Goal: Transaction & Acquisition: Purchase product/service

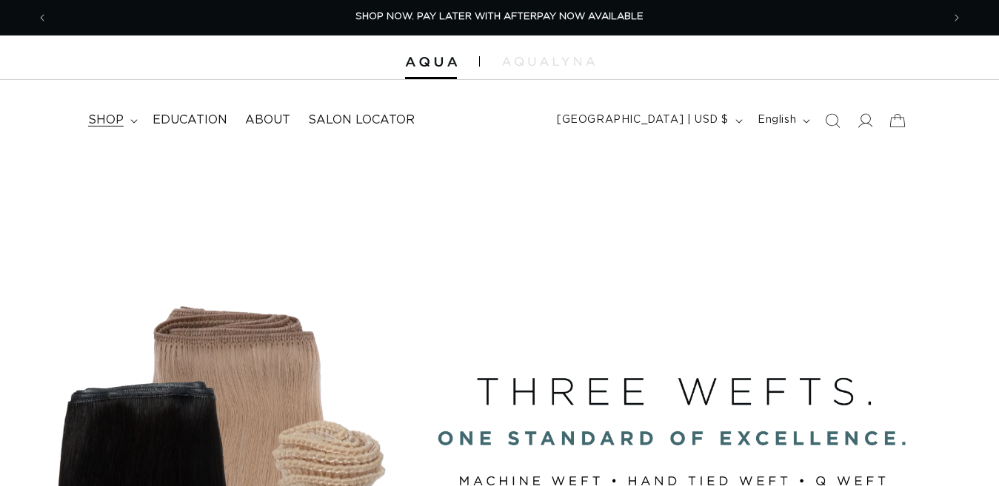
click at [107, 121] on span "shop" at bounding box center [106, 121] width 36 height 16
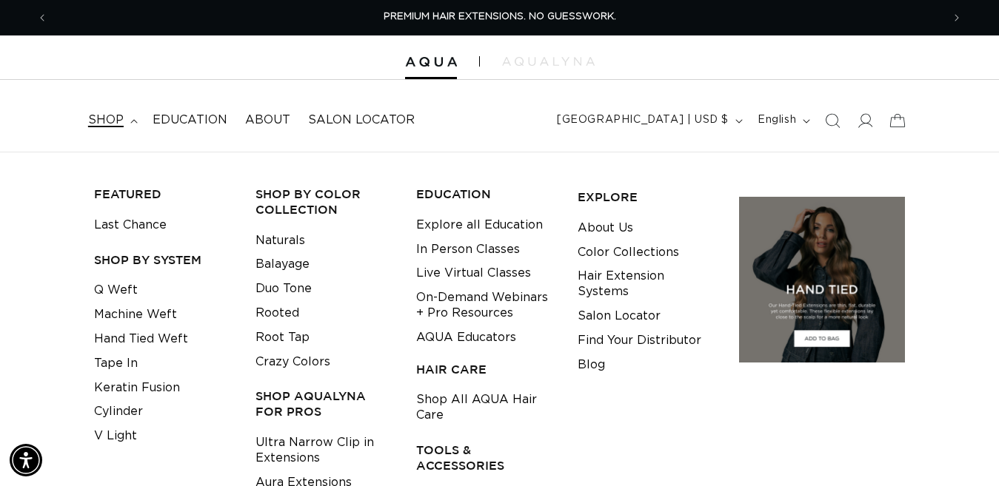
click at [135, 120] on icon at bounding box center [133, 121] width 7 height 4
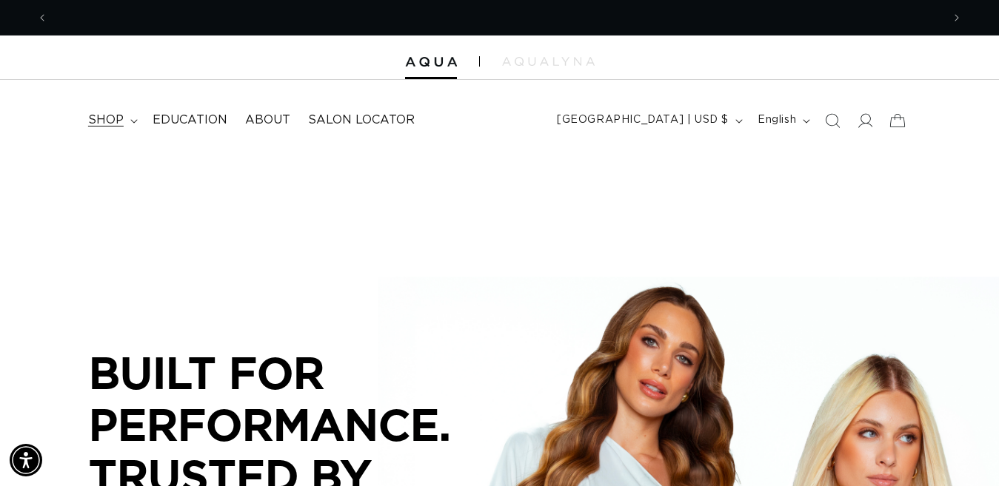
scroll to position [0, 893]
click at [135, 120] on icon at bounding box center [133, 121] width 7 height 4
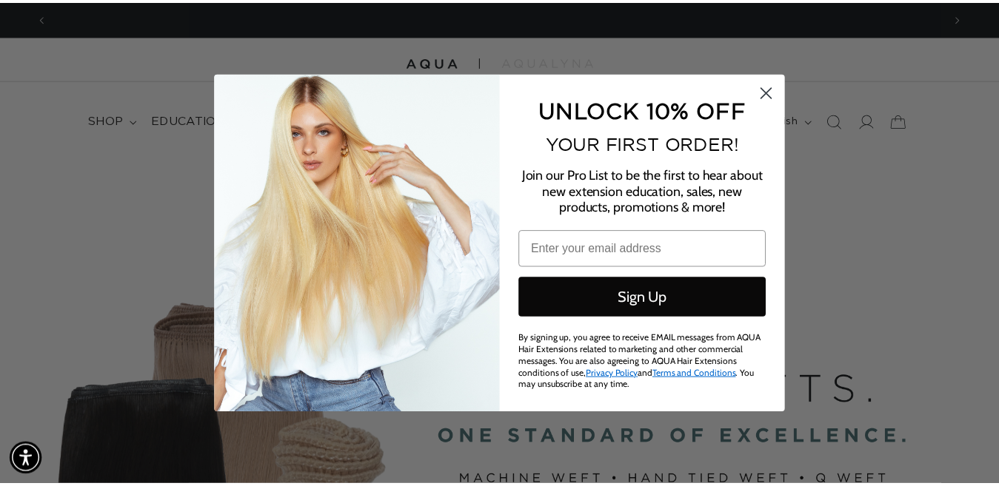
scroll to position [0, 0]
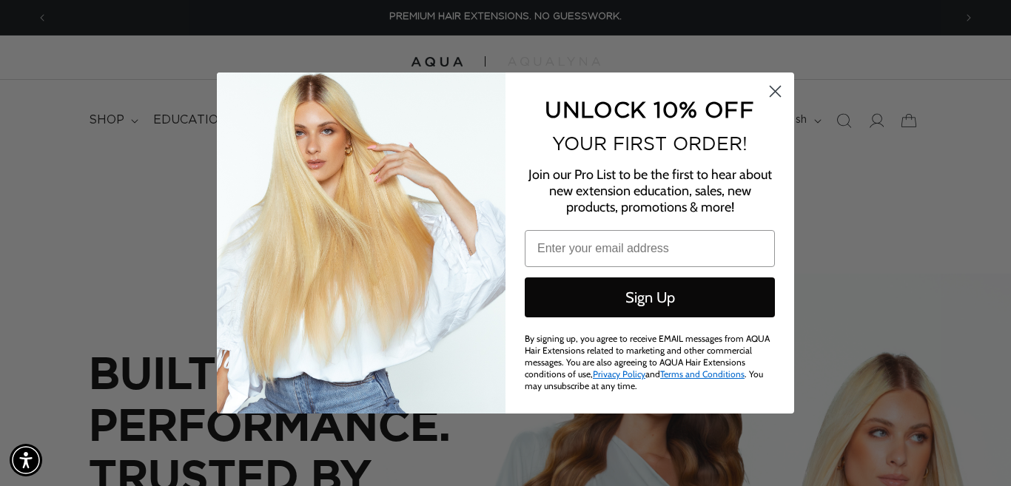
click at [762, 97] on icon "Close dialog" at bounding box center [775, 91] width 26 height 26
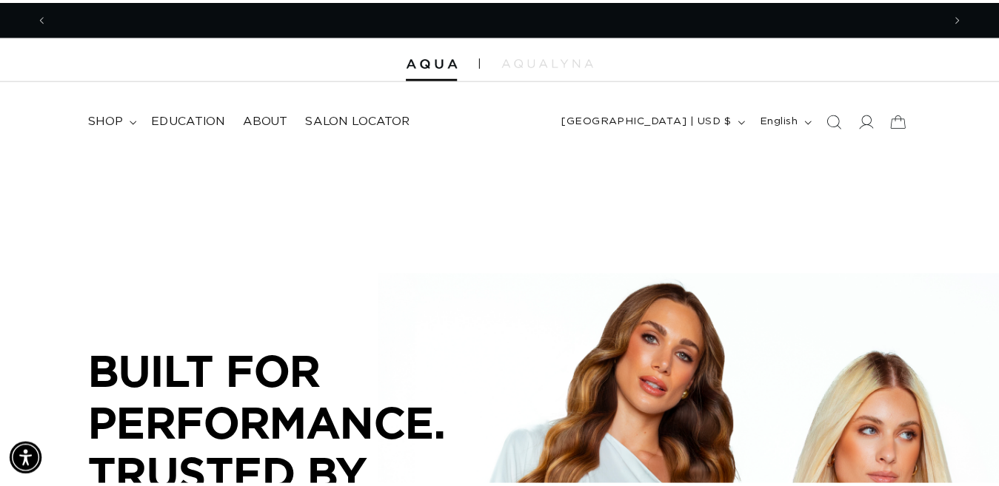
scroll to position [0, 893]
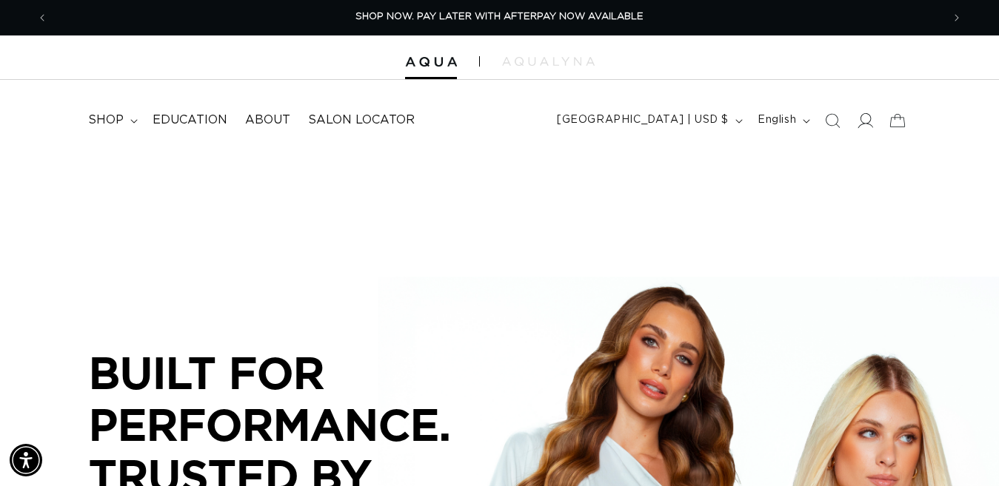
click at [866, 126] on icon at bounding box center [864, 121] width 16 height 16
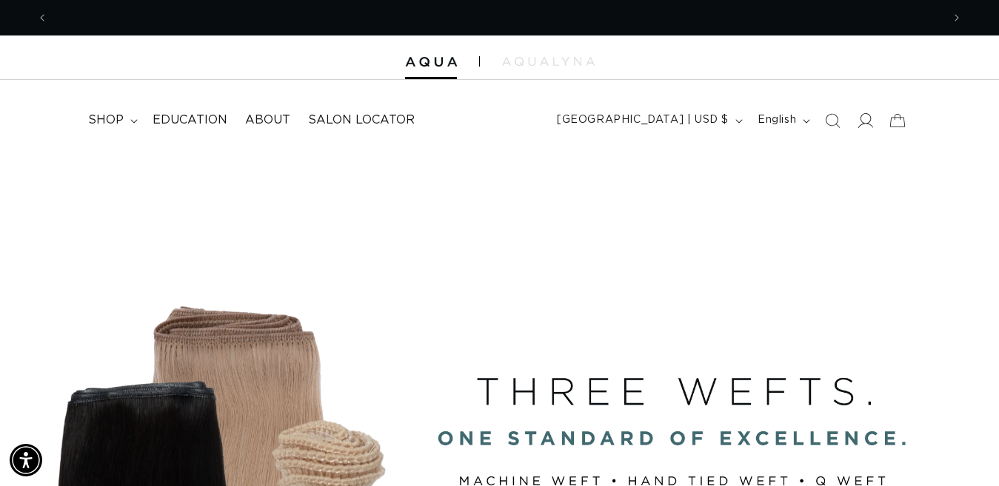
scroll to position [0, 1787]
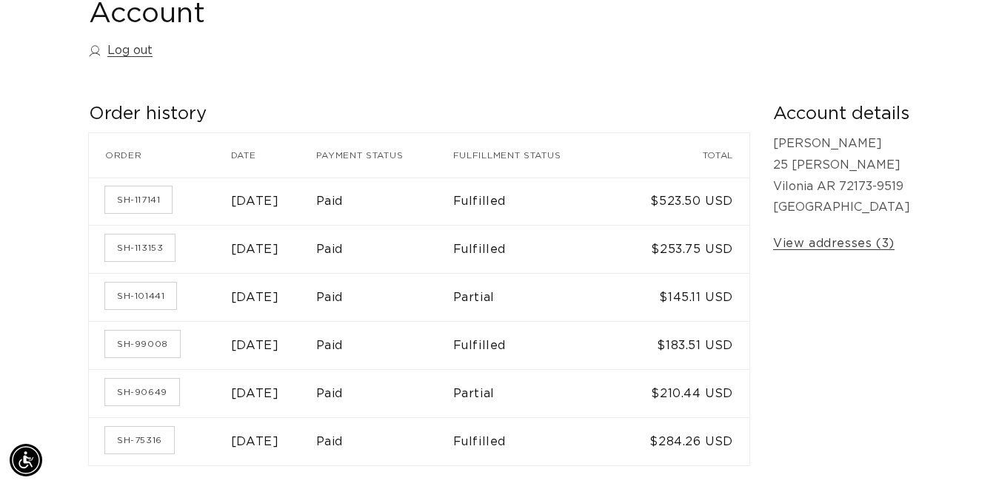
scroll to position [0, 893]
click at [158, 196] on link "SH-117141" at bounding box center [138, 200] width 67 height 27
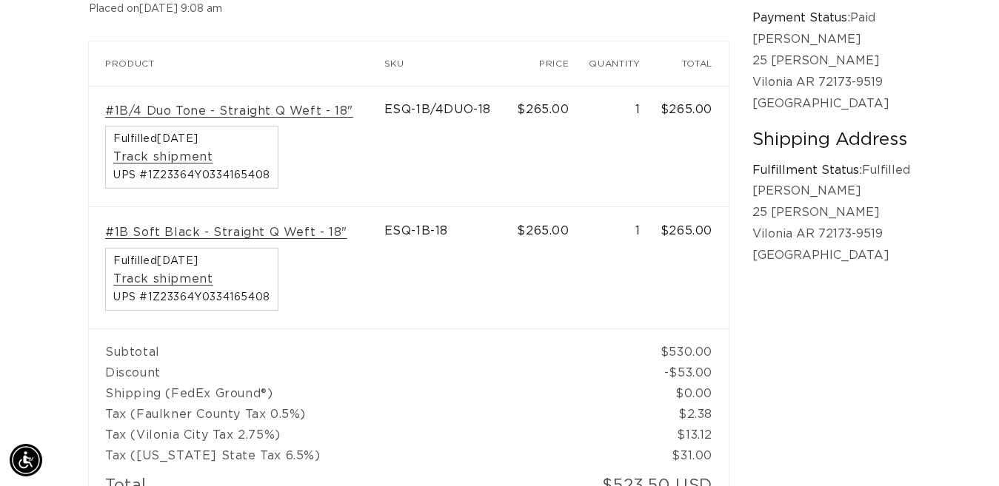
scroll to position [0, 893]
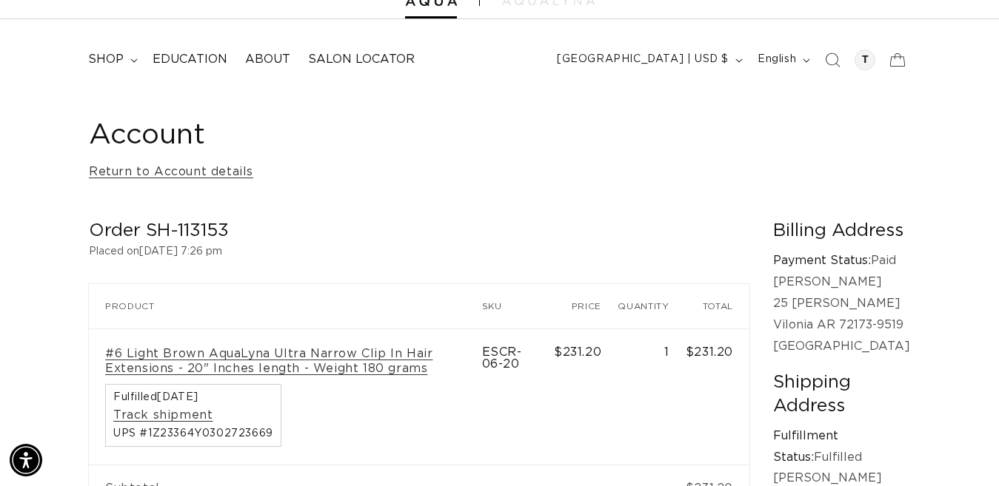
scroll to position [0, 1787]
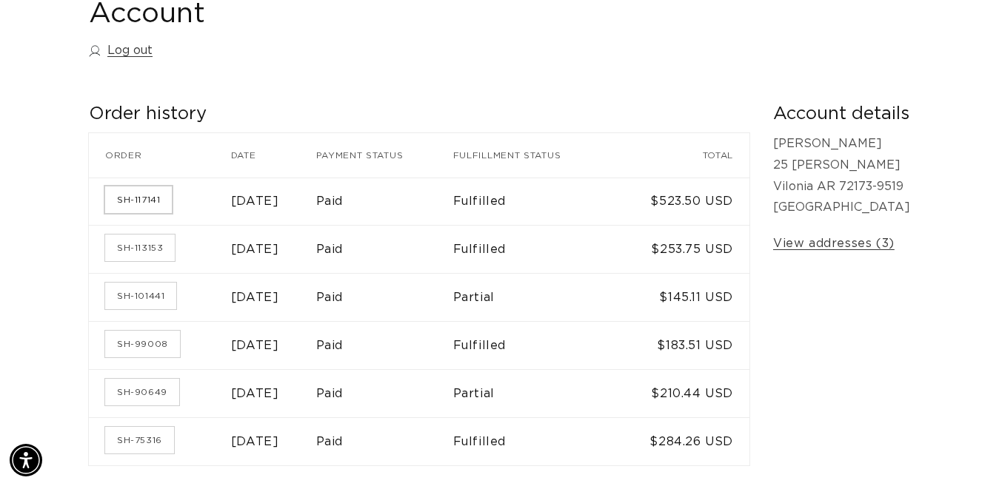
scroll to position [0, 893]
click at [167, 201] on link "SH-117141" at bounding box center [138, 200] width 67 height 27
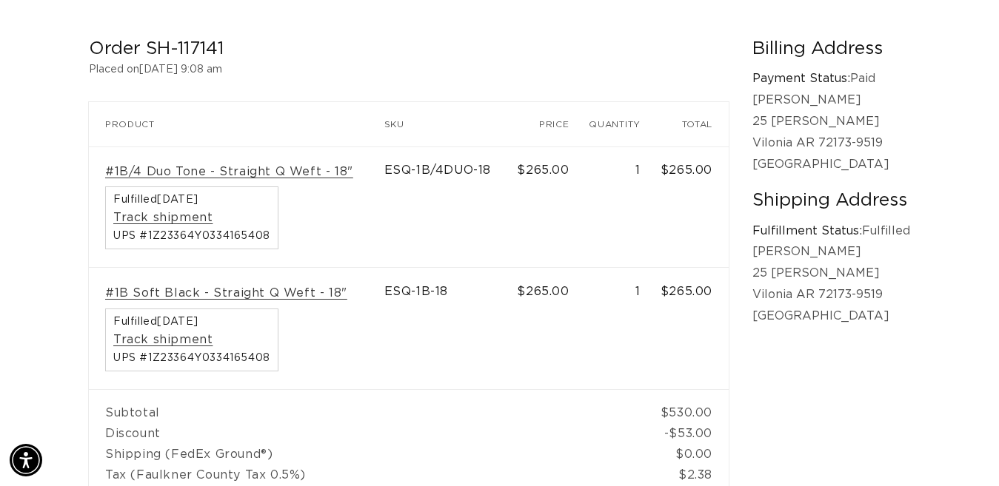
scroll to position [0, 893]
click at [101, 310] on td "#1B Soft Black - Straight Q Weft - 18" Fulfilled April 25, 2025 Track shipment …" at bounding box center [236, 328] width 295 height 121
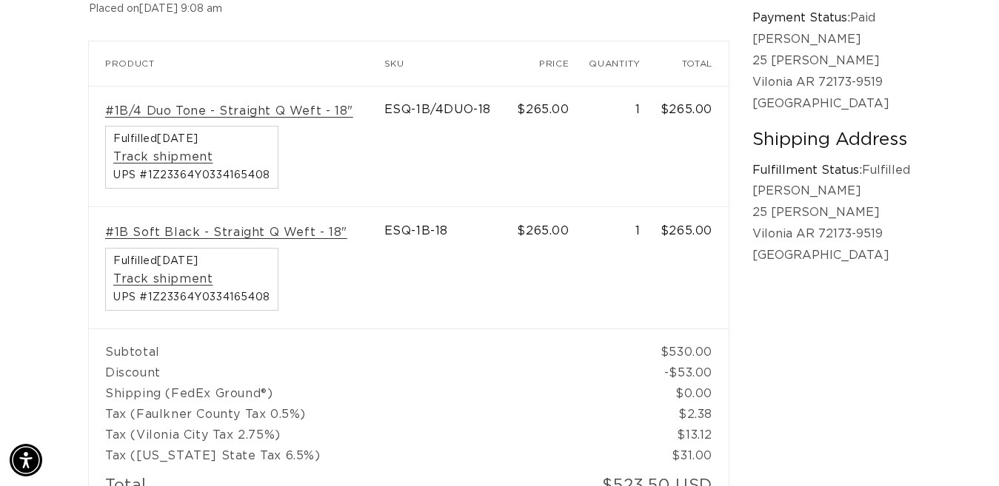
scroll to position [0, 0]
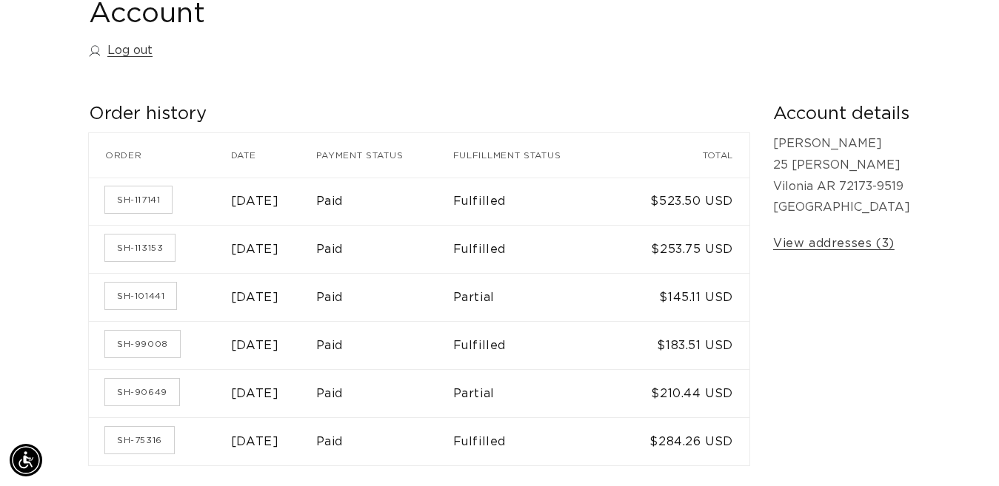
click at [278, 442] on time "[DATE]" at bounding box center [255, 442] width 48 height 12
click at [159, 442] on link "SH-75316" at bounding box center [139, 440] width 69 height 27
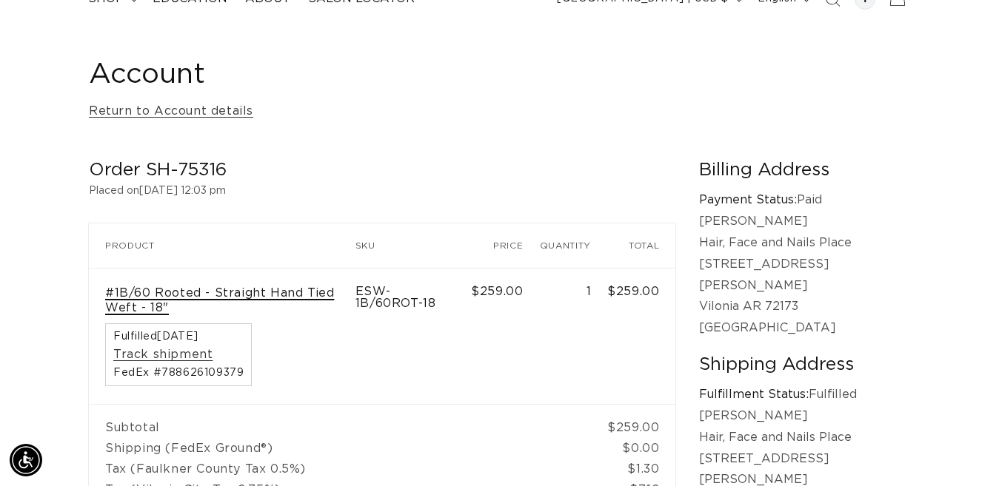
click at [155, 292] on link "#1B/60 Rooted - Straight Hand Tied Weft - 18"" at bounding box center [222, 301] width 234 height 31
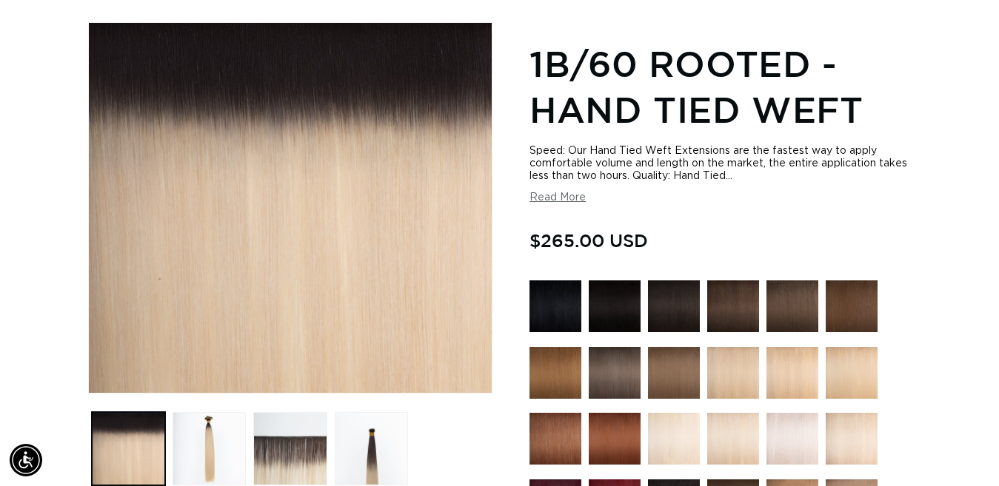
scroll to position [0, 1787]
click at [543, 201] on button "Read More" at bounding box center [557, 198] width 56 height 13
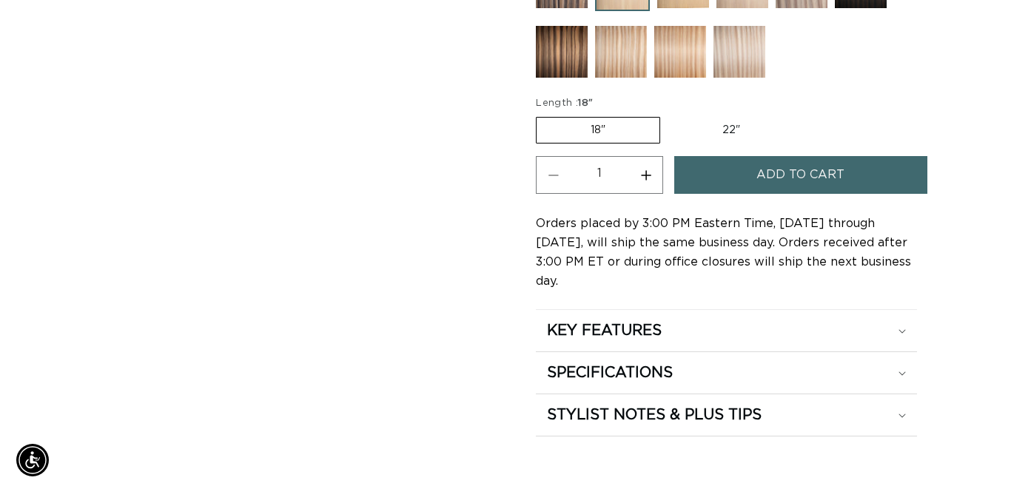
scroll to position [0, 893]
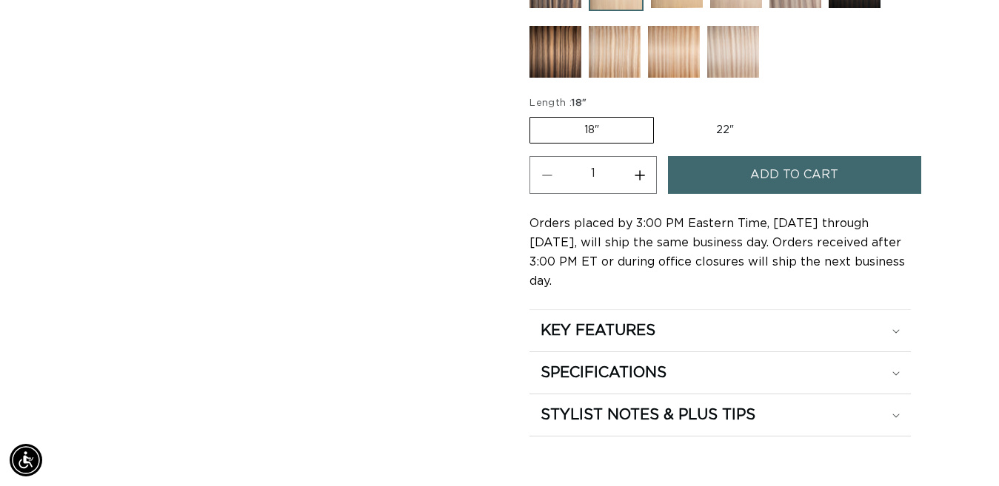
click at [768, 165] on span "Add to cart" at bounding box center [794, 175] width 88 height 38
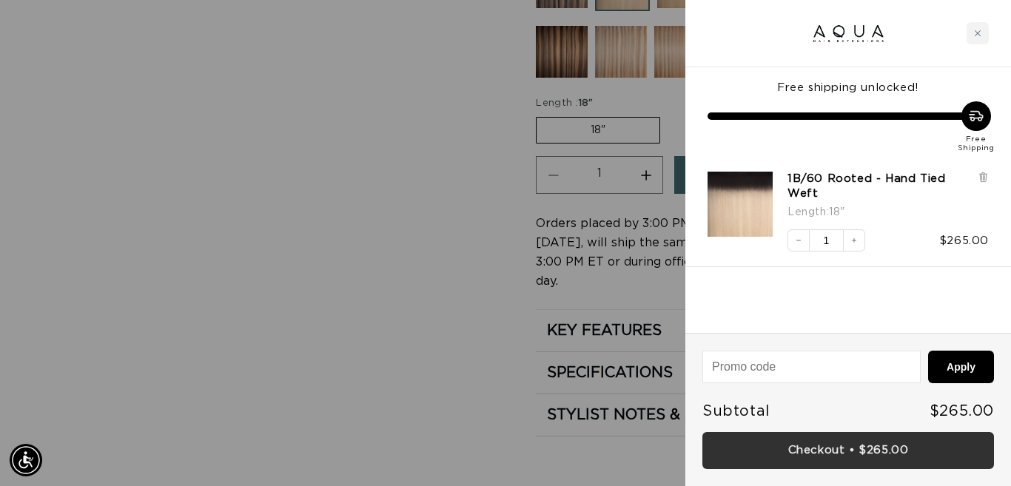
scroll to position [0, 1812]
click at [736, 443] on link "Checkout • $265.00" at bounding box center [848, 451] width 292 height 38
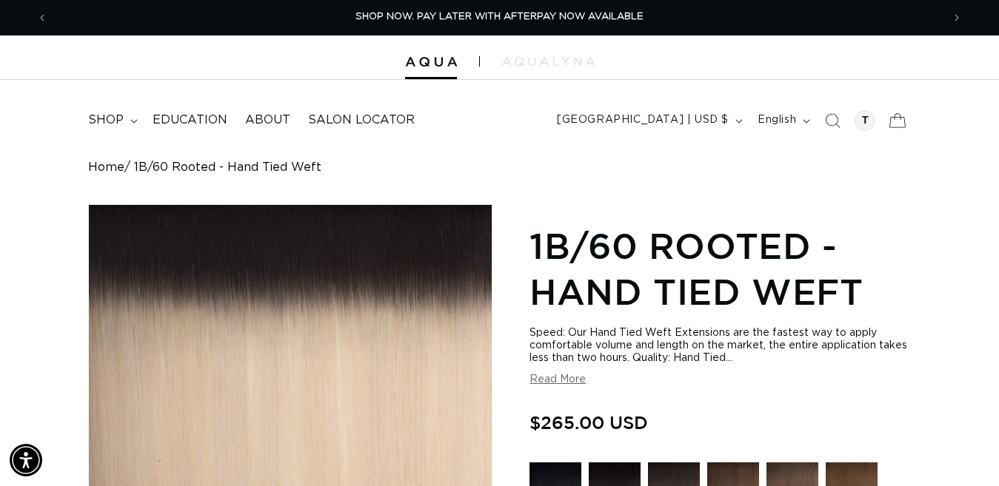
click at [901, 127] on icon at bounding box center [897, 120] width 35 height 35
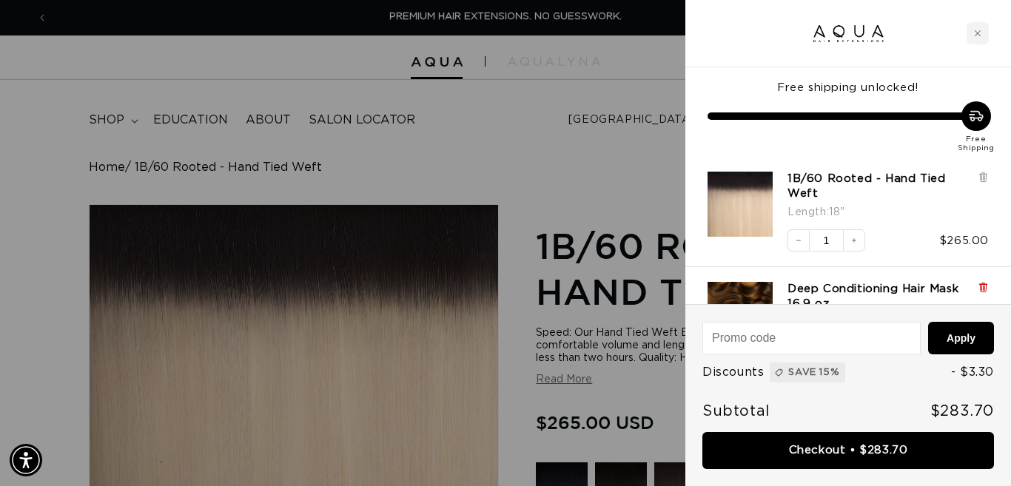
click at [981, 287] on icon at bounding box center [982, 286] width 3 height 7
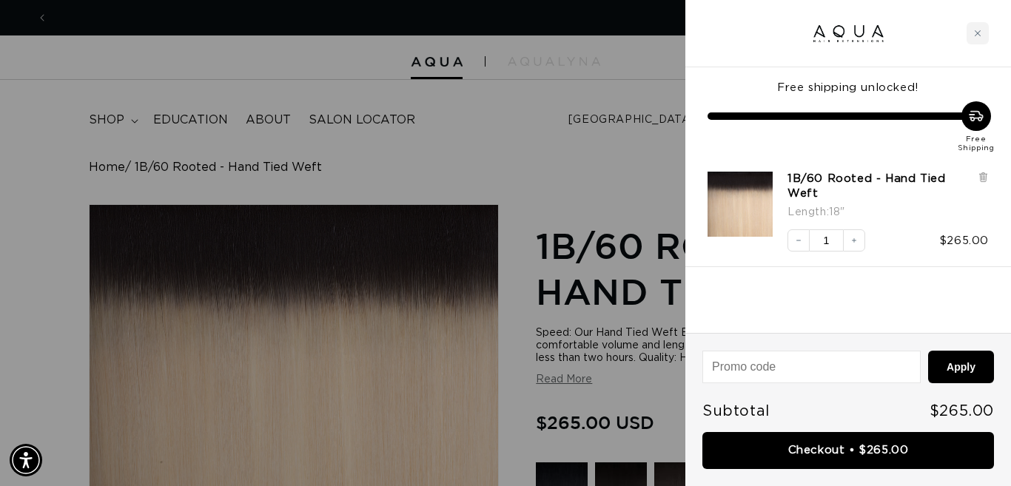
scroll to position [0, 906]
click at [924, 283] on div "Free shipping unlocked! Free Shipping 1B/60 Rooted - Hand Tied Weft Length : 18…" at bounding box center [848, 200] width 326 height 266
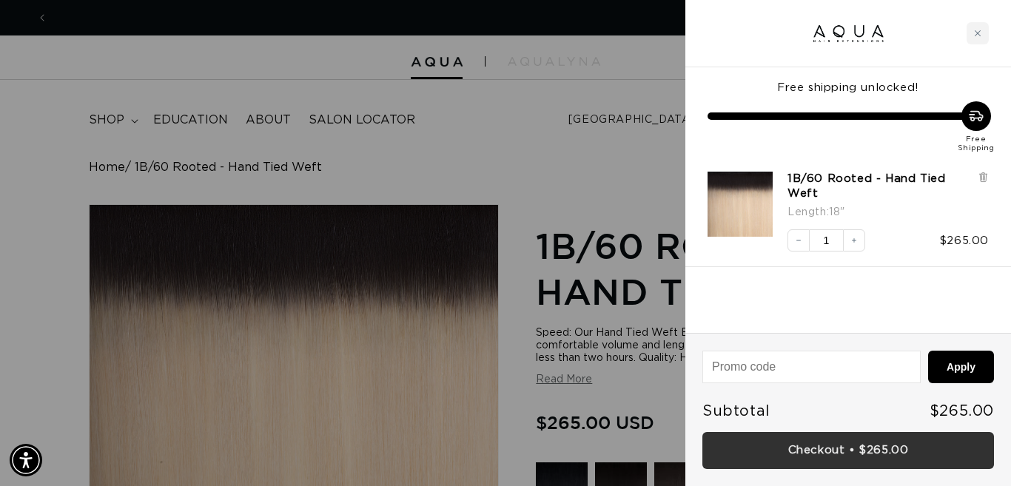
scroll to position [0, 1812]
click at [828, 441] on link "Checkout • $265.00" at bounding box center [848, 451] width 292 height 38
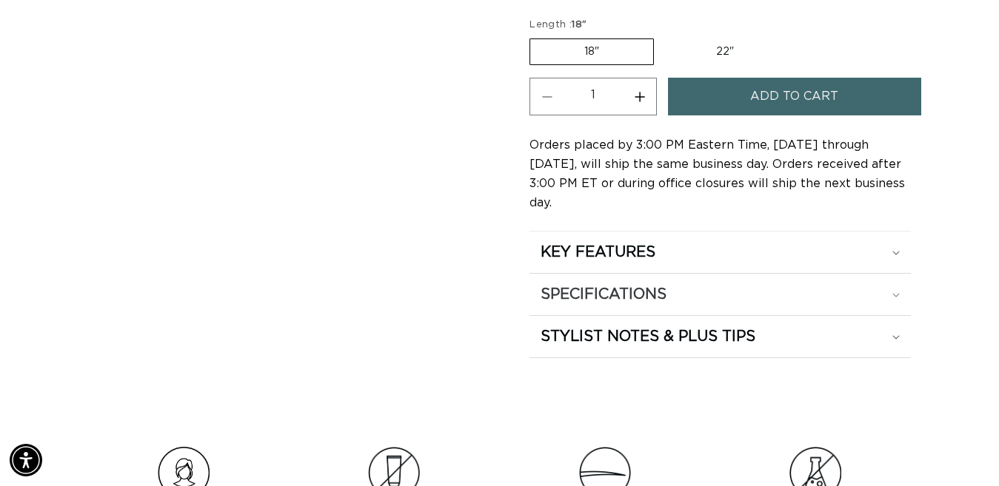
click at [603, 285] on h2 "SPECIFICATIONS" at bounding box center [603, 294] width 126 height 19
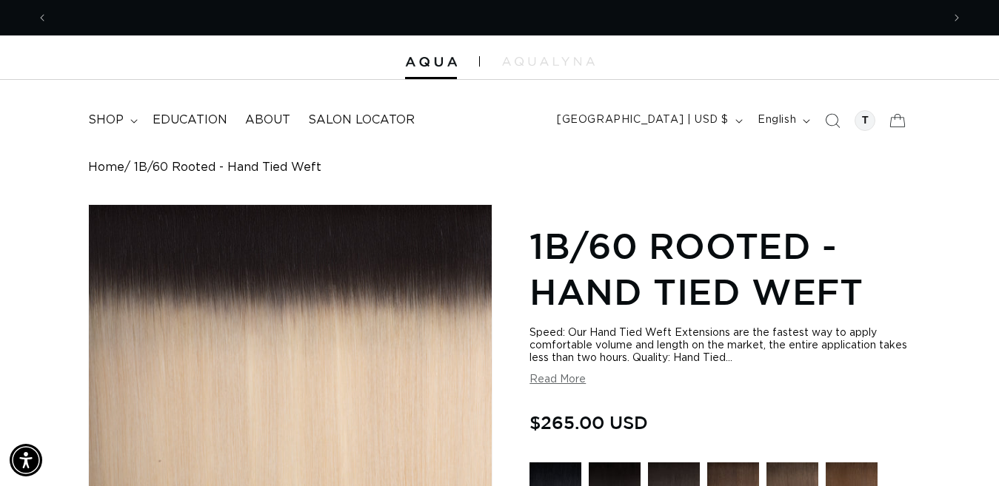
scroll to position [0, 1787]
click at [891, 120] on icon at bounding box center [897, 120] width 35 height 35
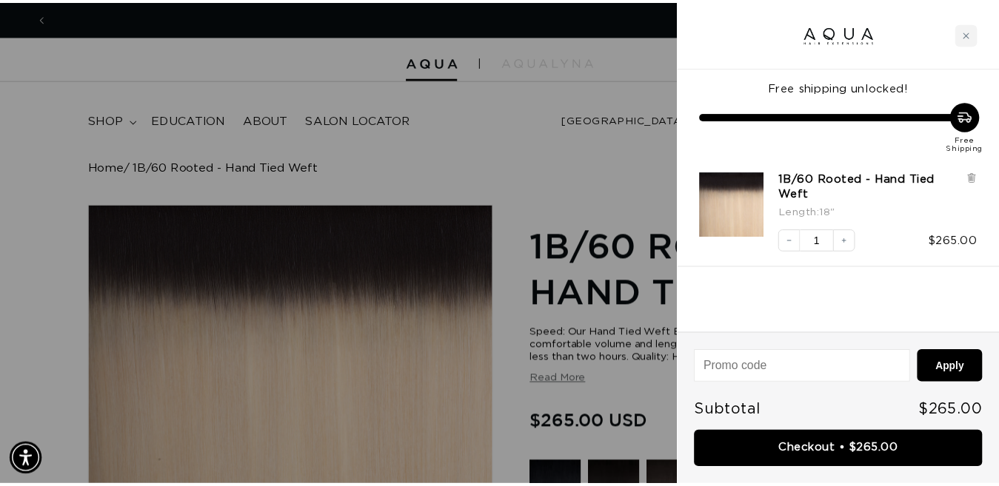
scroll to position [0, 0]
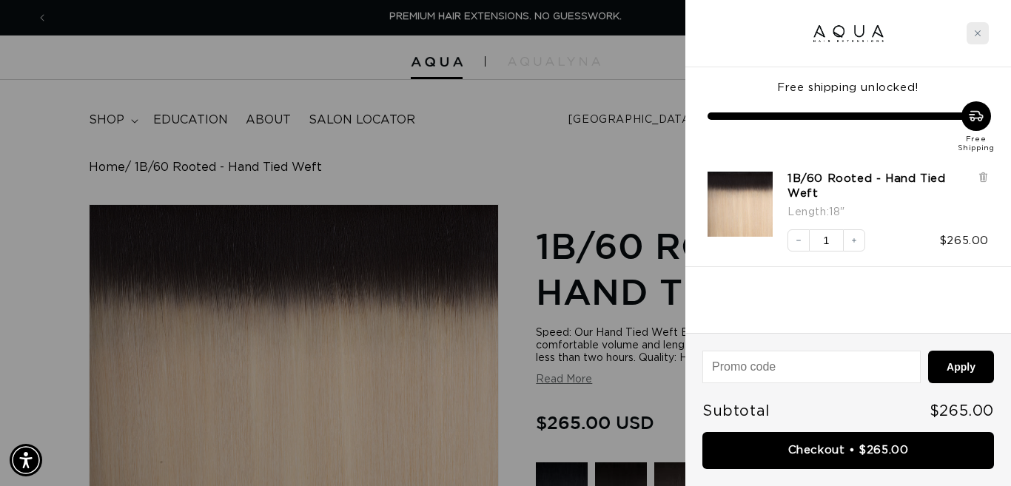
click at [974, 32] on icon "Close cart" at bounding box center [977, 33] width 7 height 7
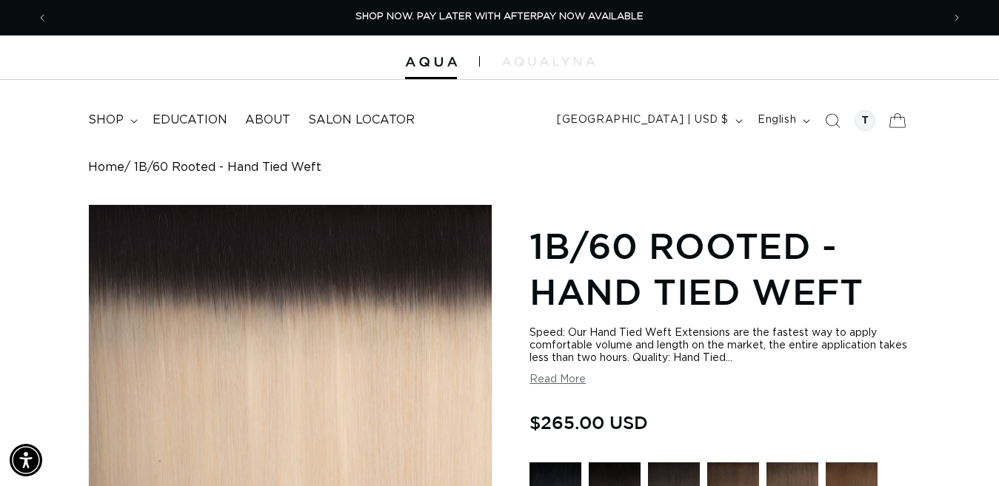
click at [896, 122] on icon at bounding box center [897, 120] width 35 height 35
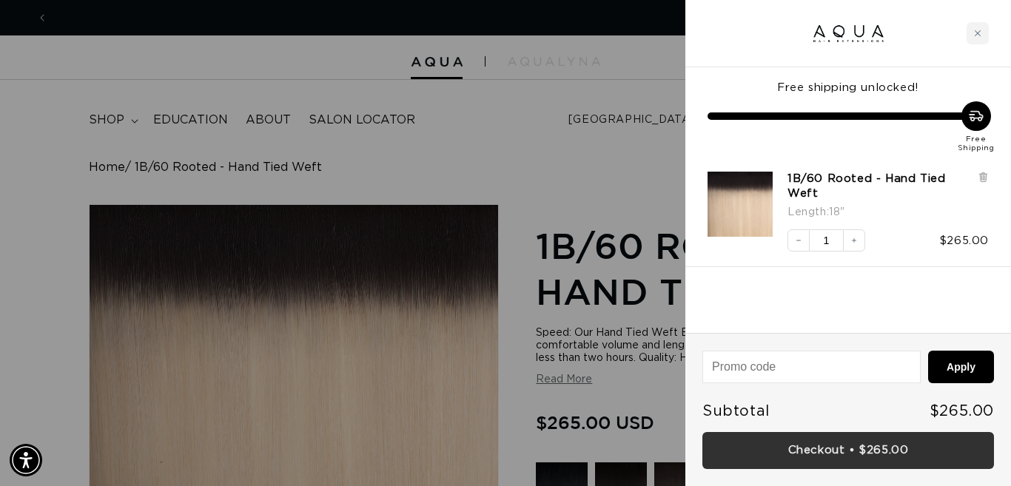
click at [877, 448] on link "Checkout • $265.00" at bounding box center [848, 451] width 292 height 38
